Goal: Book appointment/travel/reservation

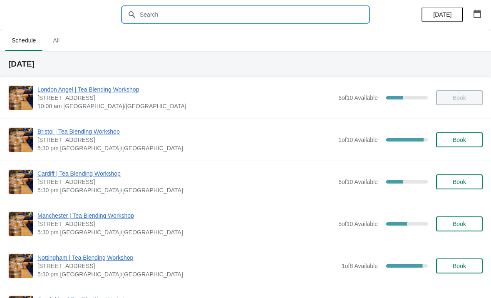
click at [175, 21] on input "text" at bounding box center [253, 14] width 229 height 15
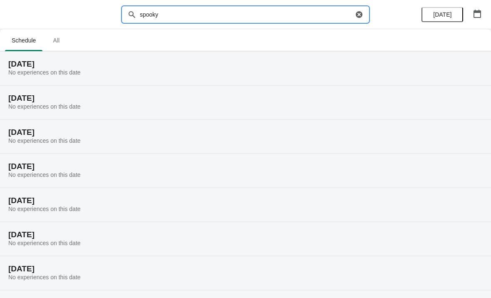
type input "spooky"
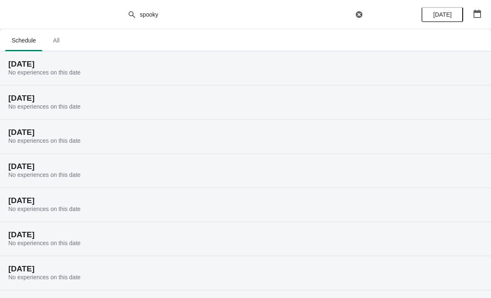
click at [62, 36] on span "All" at bounding box center [56, 40] width 21 height 15
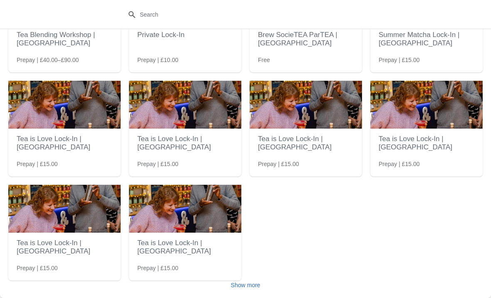
scroll to position [83, 0]
click at [252, 285] on span "Show more" at bounding box center [246, 285] width 30 height 7
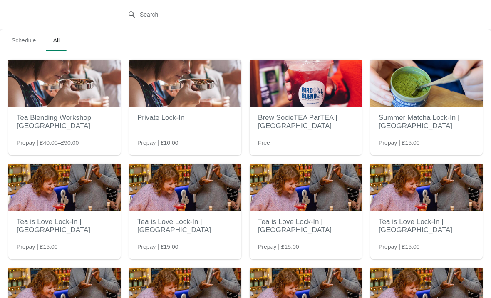
scroll to position [0, 0]
click at [19, 38] on span "Schedule" at bounding box center [23, 40] width 37 height 15
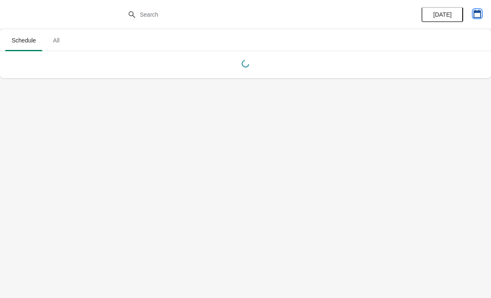
click at [481, 14] on icon "button" at bounding box center [477, 14] width 7 height 8
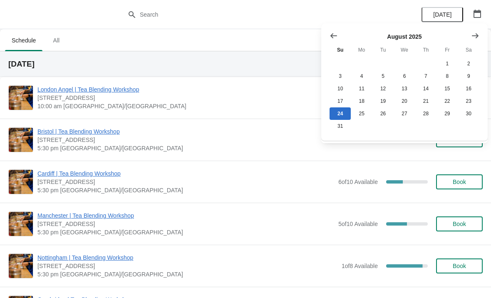
click at [478, 32] on icon "Show next month, September 2025" at bounding box center [475, 36] width 8 height 8
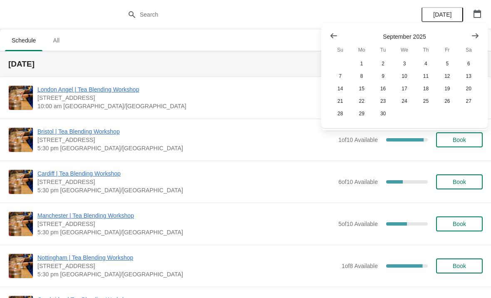
click at [476, 29] on button "Show next month, October 2025" at bounding box center [475, 35] width 15 height 15
click at [431, 116] on button "30" at bounding box center [425, 113] width 21 height 12
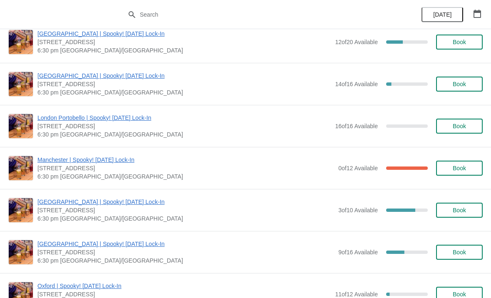
scroll to position [224, 0]
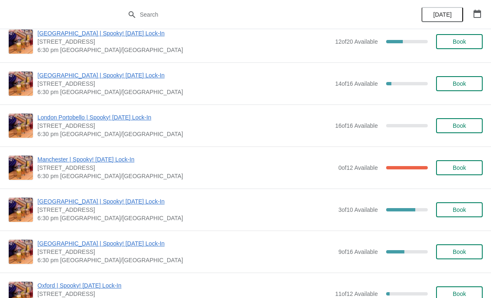
click at [135, 160] on span "Manchester | Spooky! [DATE] Lock-In" at bounding box center [185, 159] width 297 height 8
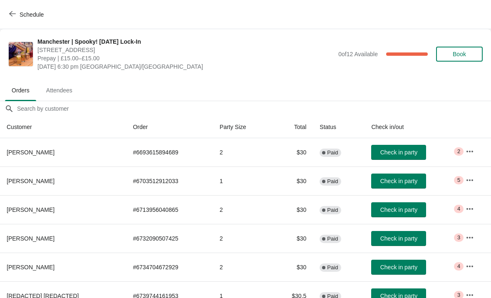
click at [460, 57] on span "Book" at bounding box center [459, 54] width 13 height 7
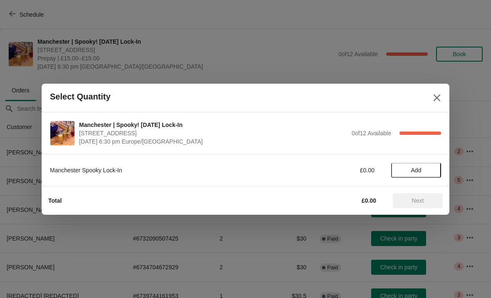
click at [428, 169] on span "Add" at bounding box center [416, 170] width 35 height 7
click at [429, 166] on icon at bounding box center [430, 170] width 9 height 9
click at [427, 200] on span "Next" at bounding box center [418, 200] width 37 height 7
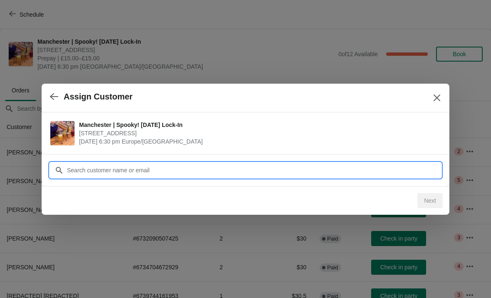
click at [265, 167] on input "Customer" at bounding box center [254, 170] width 375 height 15
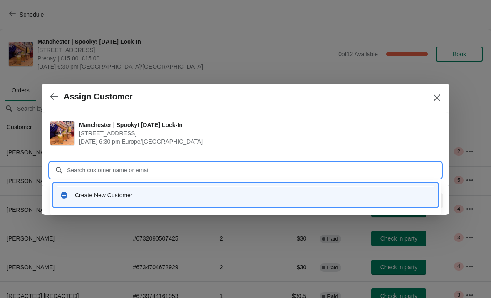
click at [287, 199] on div "Create New Customer" at bounding box center [253, 195] width 356 height 8
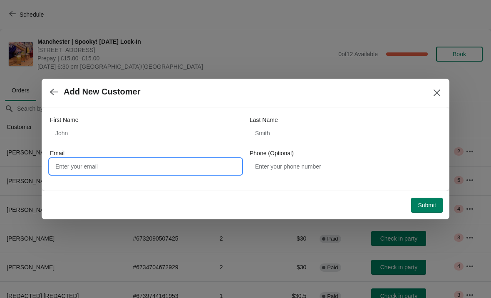
click at [202, 159] on input "Email" at bounding box center [146, 166] width 192 height 15
type input "[EMAIL_ADDRESS][DOMAIN_NAME]"
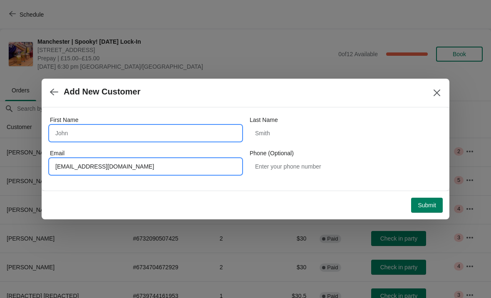
click at [209, 131] on input "First Name" at bounding box center [146, 133] width 192 height 15
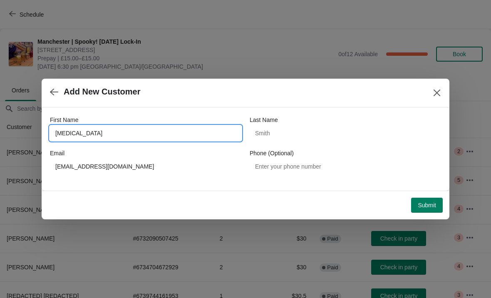
type input "[MEDICAL_DATA]"
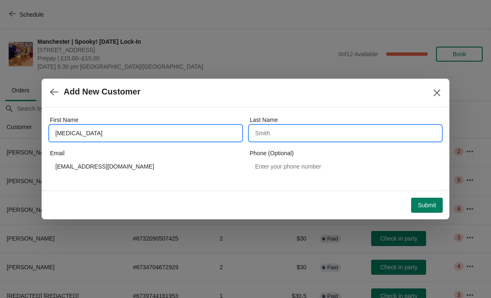
click at [327, 127] on input "Last Name" at bounding box center [346, 133] width 192 height 15
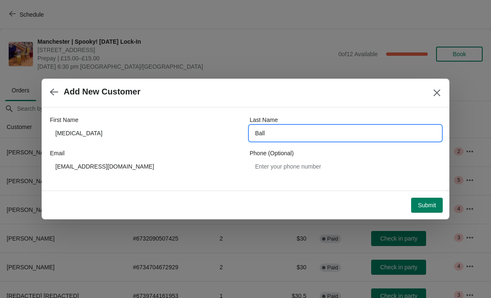
type input "Ball"
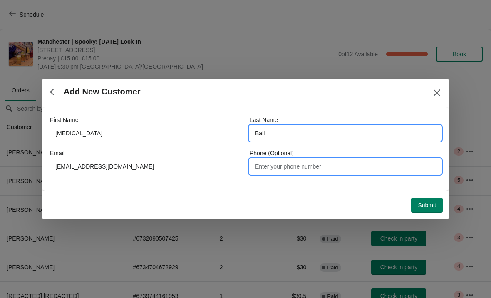
click at [352, 162] on input "Phone (Optional)" at bounding box center [346, 166] width 192 height 15
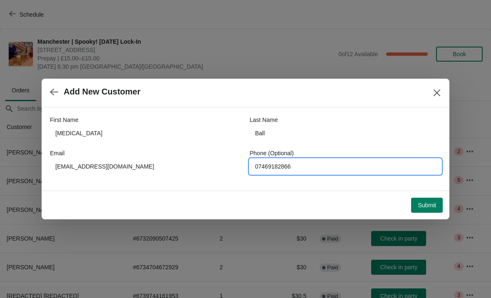
type input "07469182866"
click at [428, 205] on span "Submit" at bounding box center [427, 205] width 18 height 7
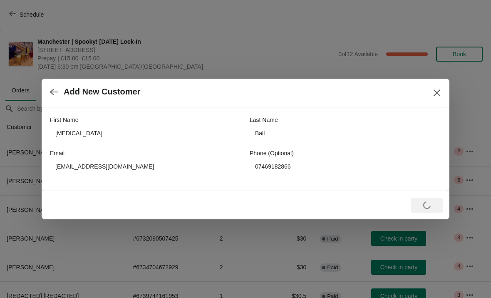
click at [426, 194] on div "Loading Submit" at bounding box center [244, 203] width 398 height 18
click at [429, 189] on div "First Name [PERSON_NAME] Last Name Ball Email [EMAIL_ADDRESS][DOMAIN_NAME] Phon…" at bounding box center [246, 148] width 408 height 83
click at [413, 204] on div "Loading Submit" at bounding box center [427, 205] width 32 height 15
click at [438, 93] on icon "Close" at bounding box center [437, 93] width 7 height 7
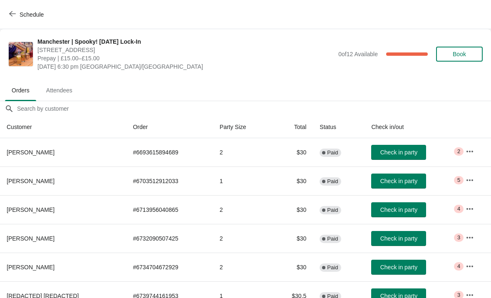
click at [460, 55] on span "Book" at bounding box center [459, 54] width 13 height 7
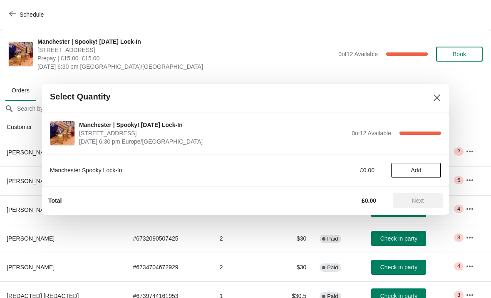
click at [410, 174] on button "Add" at bounding box center [416, 170] width 50 height 15
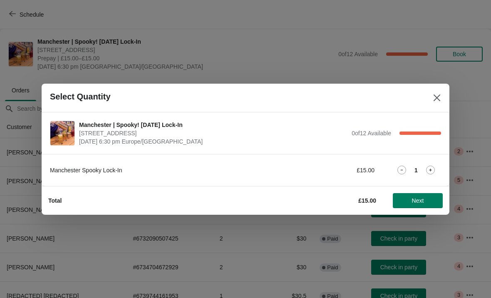
click at [413, 165] on div "Manchester Spooky Lock-In £15.00 1" at bounding box center [245, 170] width 391 height 15
click at [437, 167] on div "1" at bounding box center [416, 170] width 50 height 9
click at [431, 172] on icon at bounding box center [430, 170] width 9 height 9
click at [417, 204] on span "Next" at bounding box center [418, 200] width 12 height 7
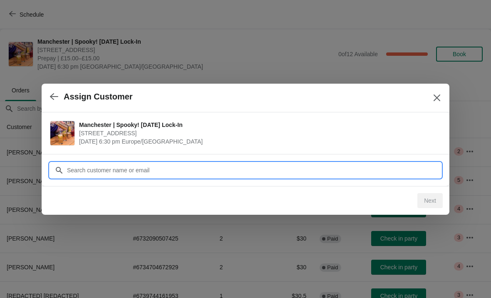
click at [243, 167] on input "Customer" at bounding box center [254, 170] width 375 height 15
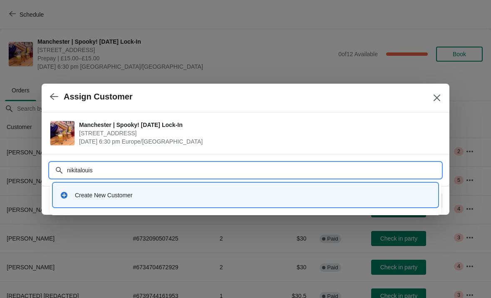
type input "nikitalouise"
click at [322, 194] on div "Create New Customer" at bounding box center [253, 195] width 356 height 8
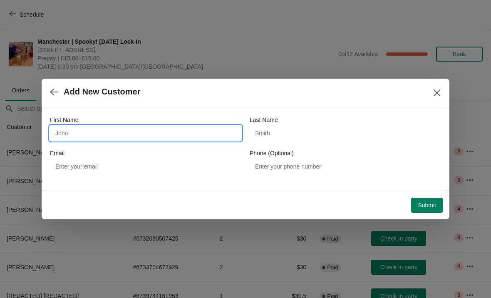
click at [200, 132] on input "First Name" at bounding box center [146, 133] width 192 height 15
type input "[MEDICAL_DATA]"
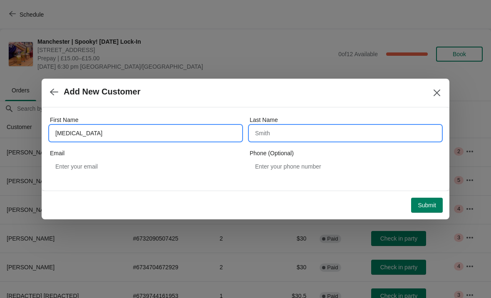
click at [317, 132] on input "Last Name" at bounding box center [346, 133] width 192 height 15
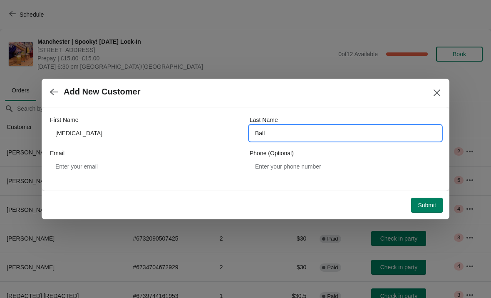
type input "Ball"
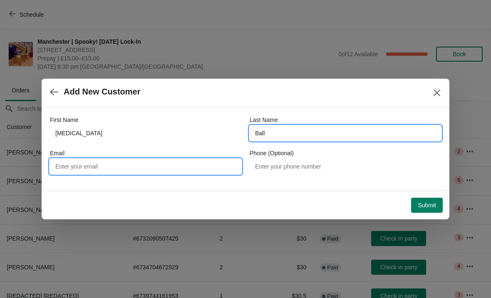
click at [204, 166] on input "Email" at bounding box center [146, 166] width 192 height 15
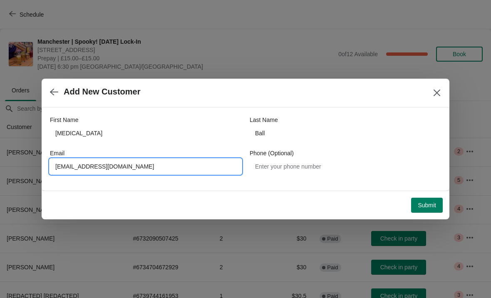
type input "[EMAIL_ADDRESS][DOMAIN_NAME]"
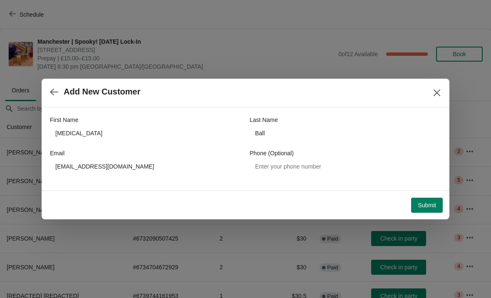
click at [423, 202] on span "Submit" at bounding box center [427, 205] width 18 height 7
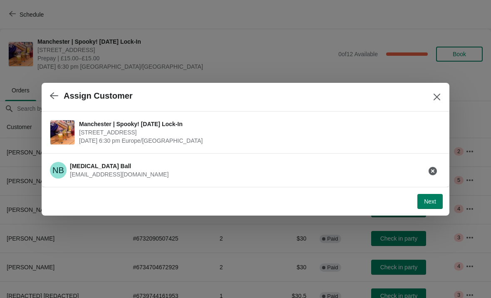
click at [431, 203] on span "Next" at bounding box center [430, 201] width 12 height 7
select select "No"
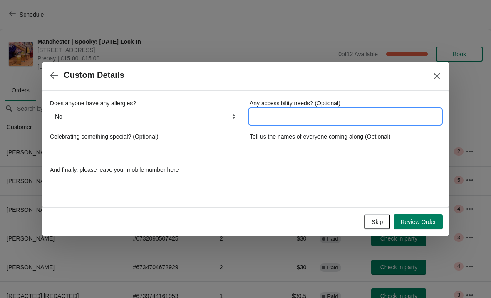
click at [368, 110] on input "Any accessibility needs? (Optional)" at bounding box center [346, 116] width 192 height 15
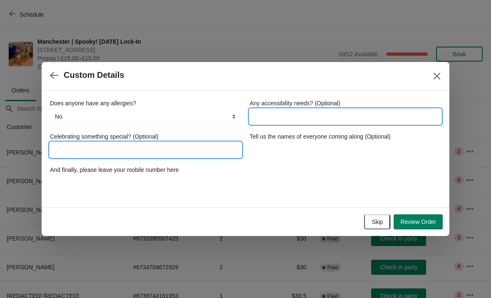
click at [205, 149] on input "Celebrating something special? (Optional)" at bounding box center [146, 149] width 192 height 15
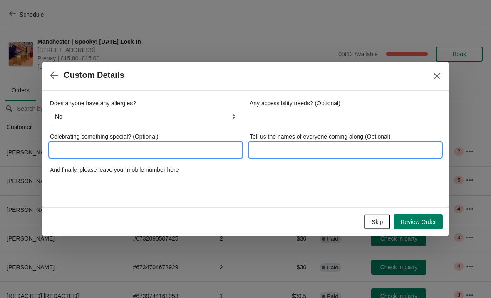
click at [378, 149] on input "Tell us the names of everyone coming along (Optional)" at bounding box center [346, 149] width 192 height 15
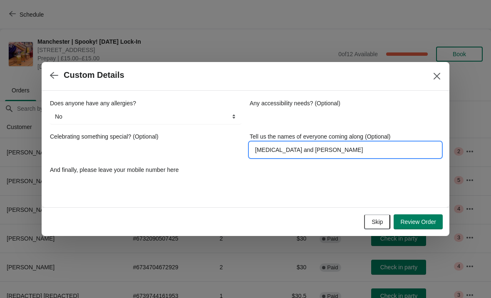
type input "[MEDICAL_DATA] and [PERSON_NAME]"
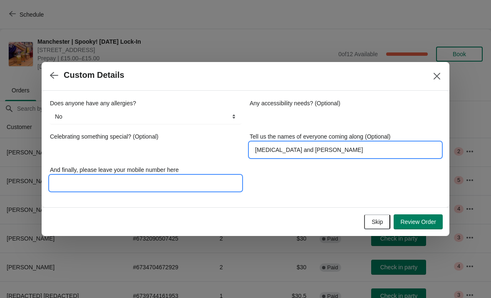
click at [220, 179] on input "And finally, please leave your mobile number here" at bounding box center [146, 183] width 192 height 15
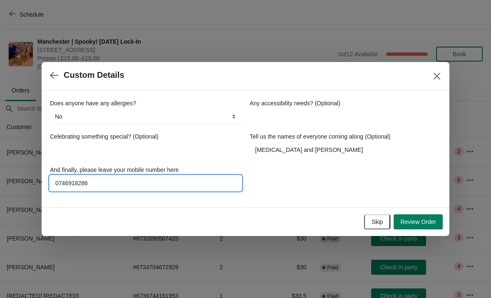
type input "07469182866"
click at [424, 219] on span "Review Order" at bounding box center [418, 222] width 36 height 7
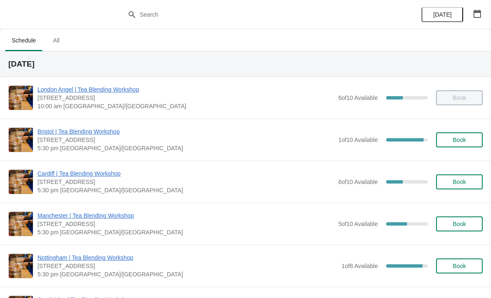
click at [457, 221] on span "Book" at bounding box center [459, 224] width 13 height 7
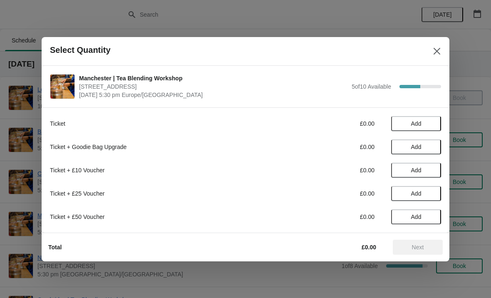
click at [431, 49] on button "Close" at bounding box center [437, 51] width 15 height 15
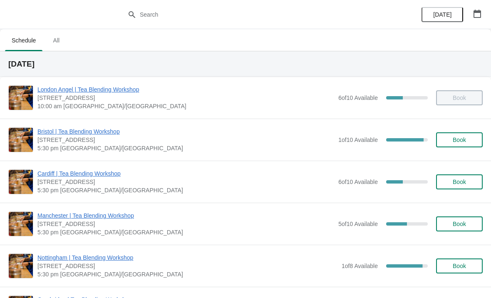
click at [116, 211] on span "Manchester | Tea Blending Workshop" at bounding box center [185, 215] width 297 height 8
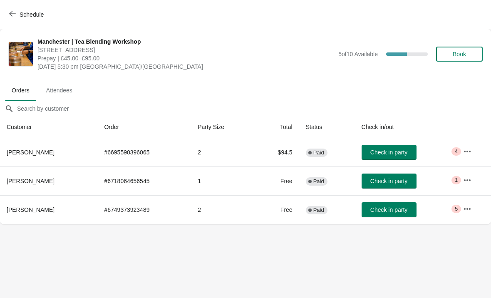
click at [470, 150] on icon "button" at bounding box center [467, 151] width 8 height 8
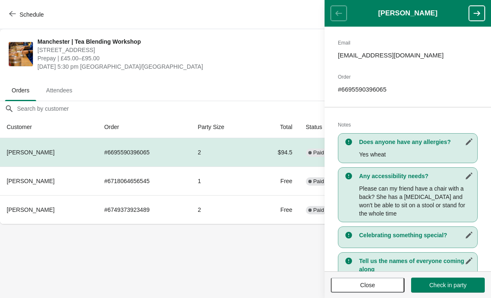
scroll to position [91, 0]
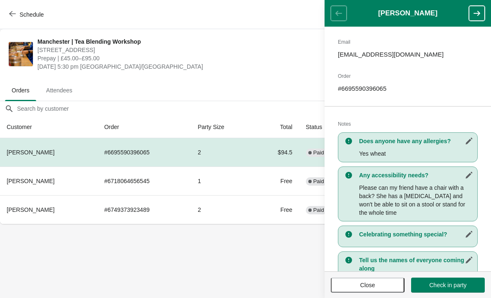
click at [470, 10] on button "button" at bounding box center [477, 13] width 16 height 15
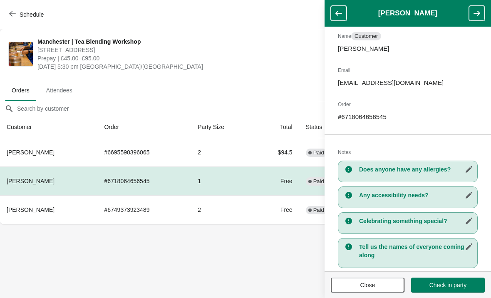
scroll to position [63, 0]
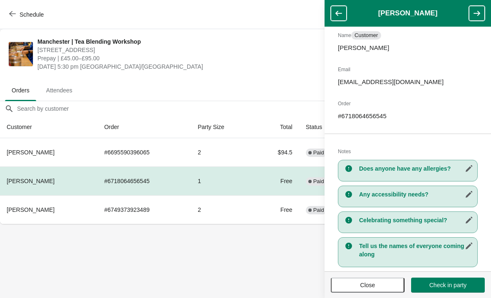
click at [475, 17] on icon "button" at bounding box center [477, 13] width 8 height 8
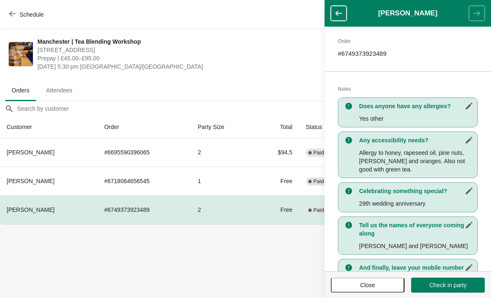
scroll to position [127, 0]
